Goal: Information Seeking & Learning: Understand process/instructions

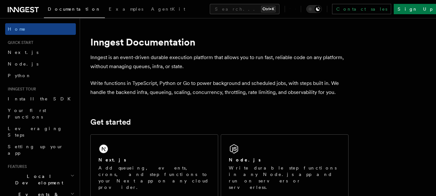
click at [132, 173] on p "Add queueing, events, crons, and step functions to your Next app on any cloud p…" at bounding box center [154, 178] width 112 height 26
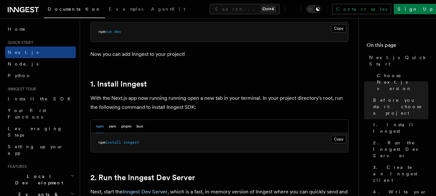
scroll to position [306, 0]
click at [344, 138] on button "Copy Copied" at bounding box center [338, 139] width 15 height 8
click at [177, 173] on link "2. Run the Inngest Dev Server" at bounding box center [142, 177] width 105 height 9
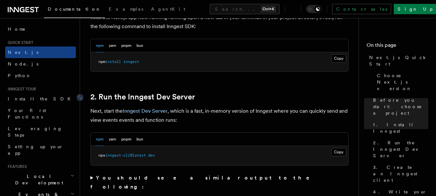
scroll to position [387, 0]
click at [333, 151] on button "Copy Copied" at bounding box center [338, 151] width 15 height 8
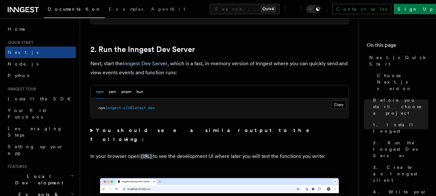
scroll to position [441, 0]
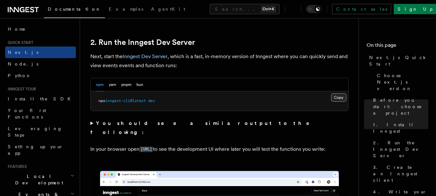
click at [335, 94] on button "Copy Copied" at bounding box center [338, 97] width 15 height 8
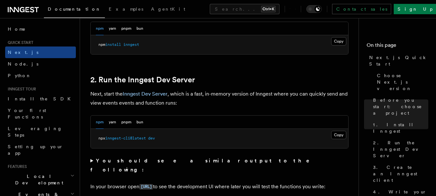
scroll to position [403, 0]
click at [164, 78] on link "2. Run the Inngest Dev Server" at bounding box center [142, 79] width 105 height 9
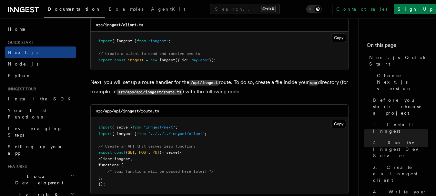
scroll to position [840, 0]
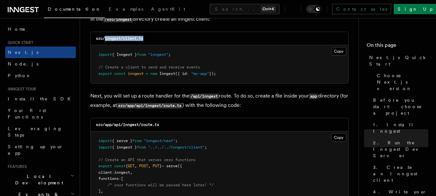
drag, startPoint x: 150, startPoint y: 42, endPoint x: 106, endPoint y: 43, distance: 43.6
click at [106, 43] on div "src/inngest/client.ts" at bounding box center [219, 38] width 257 height 13
copy code "inngest/client.ts"
click at [174, 96] on p "Next, you will set up a route handler for the /api/inngest route. To do so, cre…" at bounding box center [219, 100] width 258 height 19
click at [334, 49] on button "Copy Copied" at bounding box center [338, 51] width 15 height 8
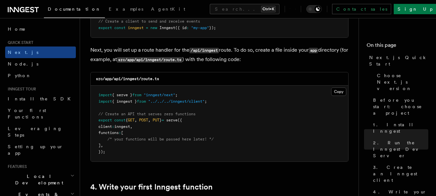
scroll to position [886, 0]
click at [336, 92] on button "Copy Copied" at bounding box center [338, 91] width 15 height 8
click at [174, 72] on div "src/app/api/inngest/route.ts" at bounding box center [219, 78] width 257 height 13
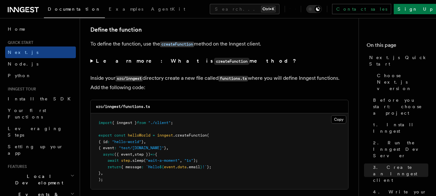
scroll to position [1098, 0]
click at [334, 116] on button "Copy Copied" at bounding box center [338, 119] width 15 height 8
click at [209, 56] on summary "Learn more: What is createFunction method?" at bounding box center [219, 60] width 258 height 9
